Goal: Find specific page/section: Find specific page/section

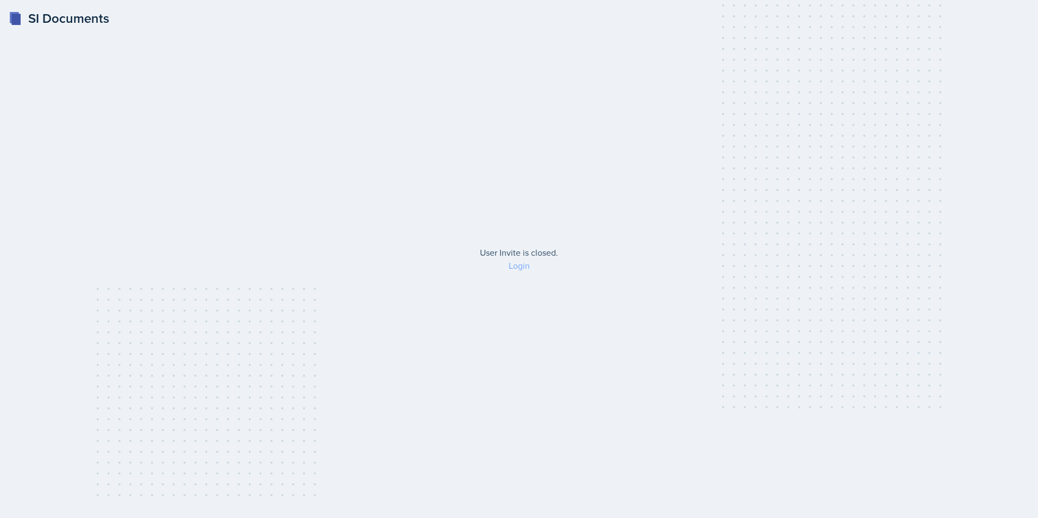
click at [514, 266] on link "Login" at bounding box center [519, 265] width 21 height 12
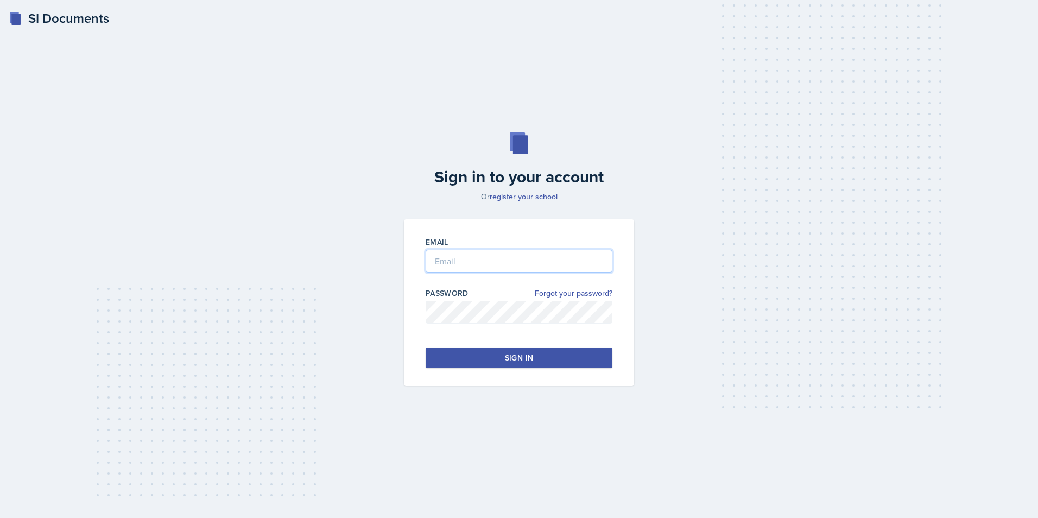
type input "[EMAIL_ADDRESS][DOMAIN_NAME]"
click at [493, 347] on button "Sign in" at bounding box center [519, 357] width 187 height 21
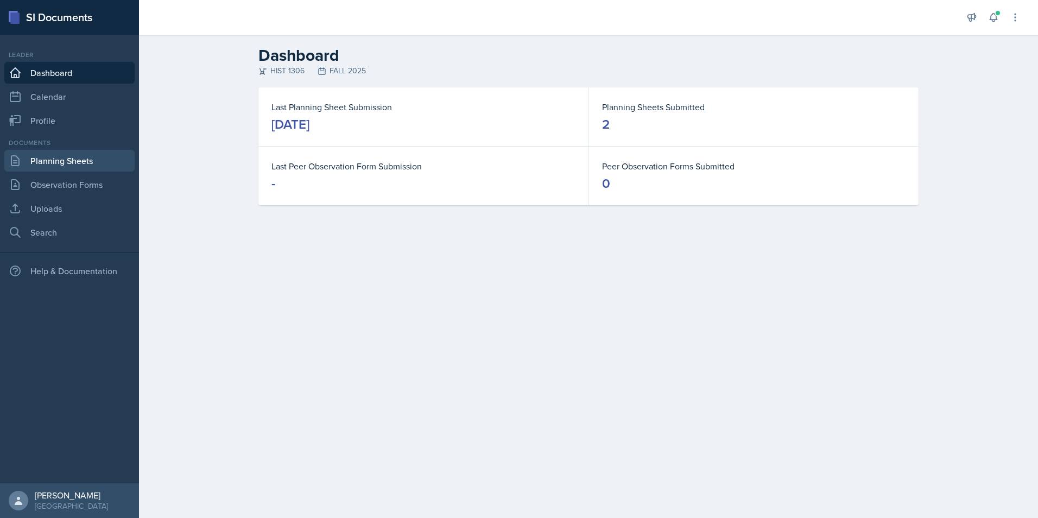
click at [88, 153] on link "Planning Sheets" at bounding box center [69, 161] width 130 height 22
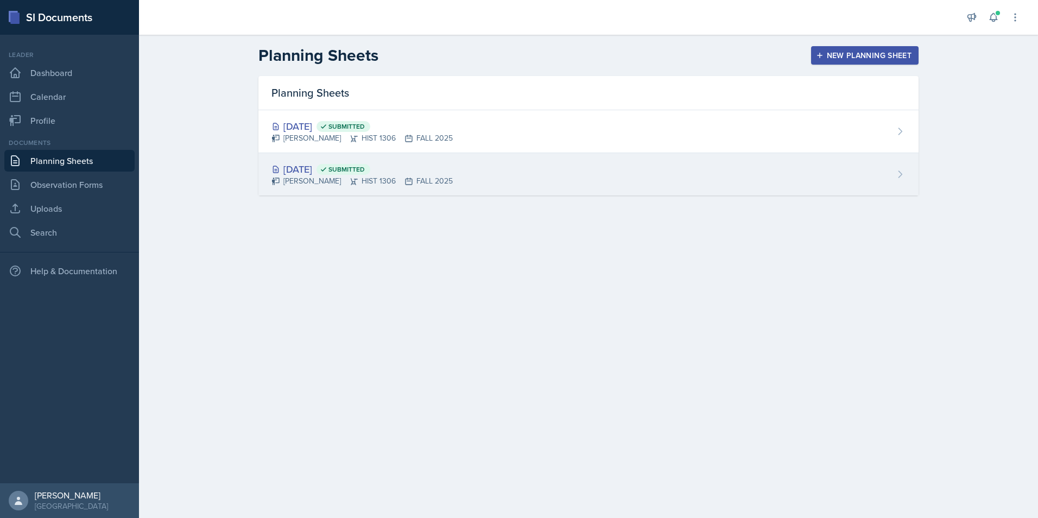
click at [513, 173] on div "[DATE] Submitted [PERSON_NAME] HIST 1306 FALL 2025" at bounding box center [588, 174] width 660 height 42
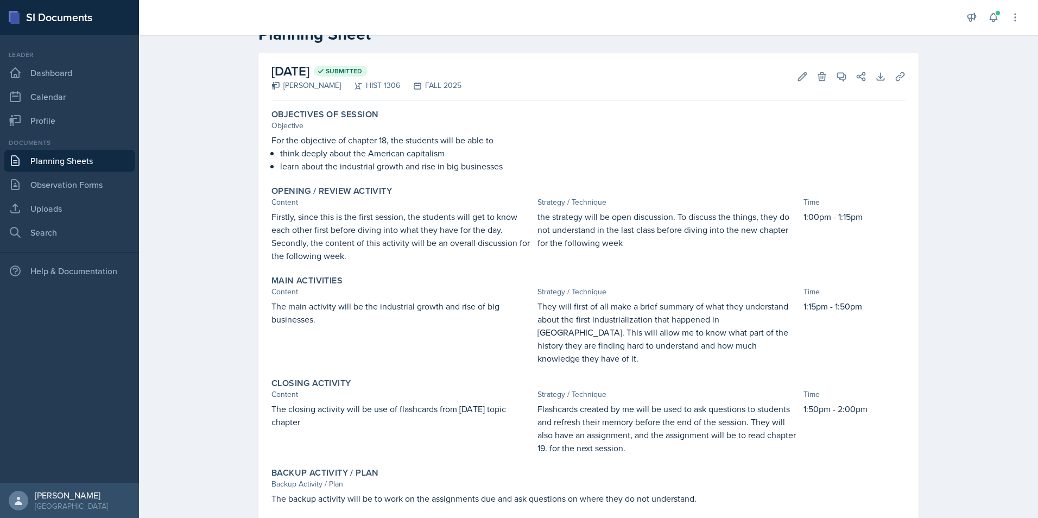
scroll to position [50, 0]
